Goal: Task Accomplishment & Management: Complete application form

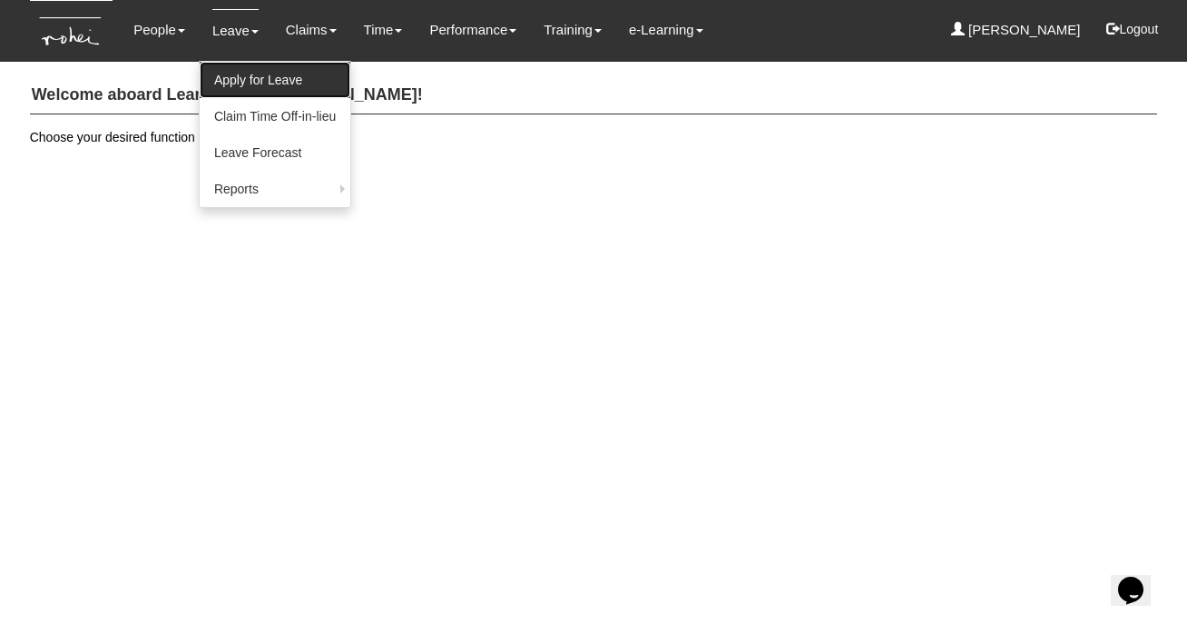
click at [229, 70] on link "Apply for Leave" at bounding box center [275, 80] width 151 height 36
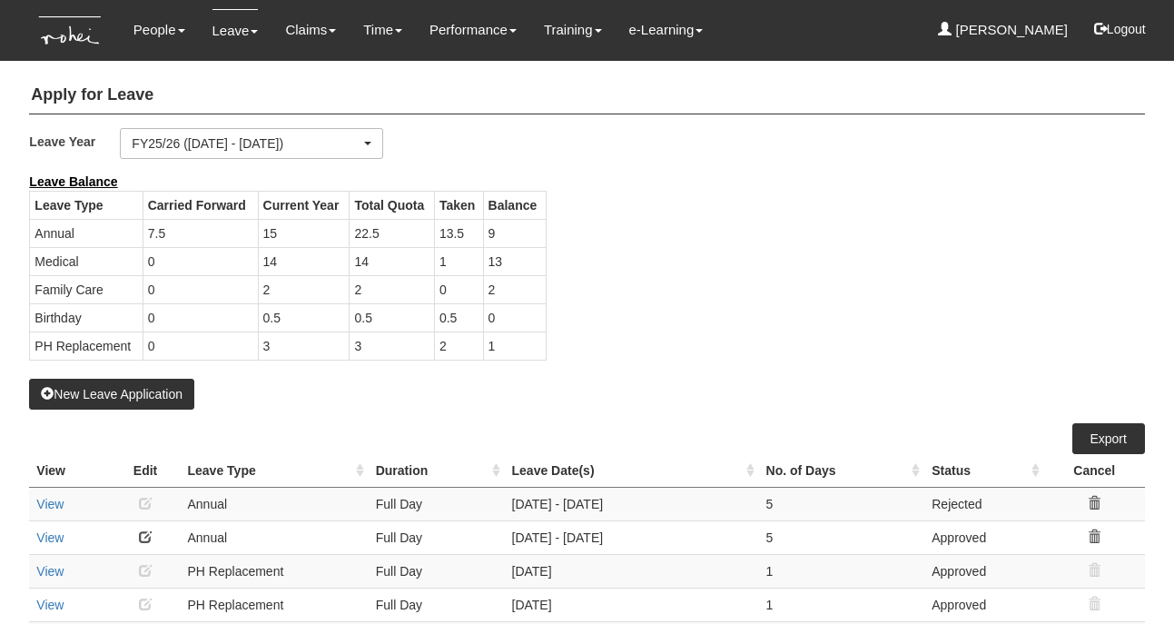
select select "50"
drag, startPoint x: 485, startPoint y: 295, endPoint x: 498, endPoint y: 293, distance: 13.7
click at [498, 293] on td "2" at bounding box center [514, 289] width 63 height 28
click at [497, 342] on td "1" at bounding box center [514, 345] width 63 height 28
